Goal: Navigation & Orientation: Go to known website

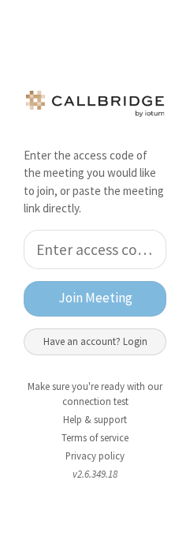
click at [106, 340] on button "Have an account? Login" at bounding box center [95, 342] width 143 height 27
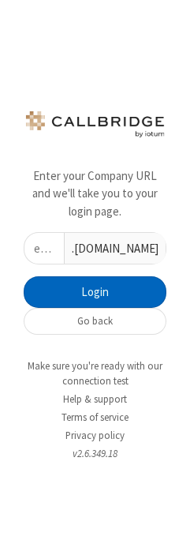
click at [111, 291] on button "Login" at bounding box center [95, 293] width 143 height 32
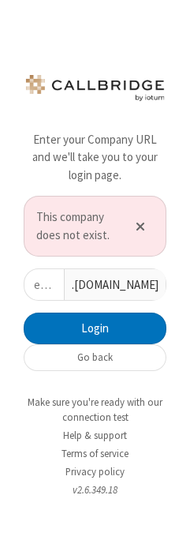
click at [47, 292] on input "text" at bounding box center [44, 284] width 40 height 31
type input "iotum"
click at [24, 313] on button "Login" at bounding box center [95, 329] width 143 height 32
